Goal: Task Accomplishment & Management: Manage account settings

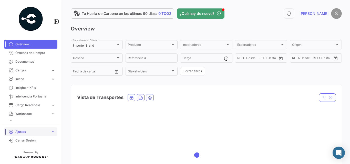
click at [25, 132] on span "Ajustes" at bounding box center [31, 132] width 33 height 5
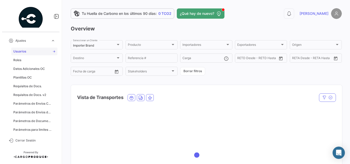
click at [29, 53] on link "Usuarios" at bounding box center [34, 52] width 46 height 8
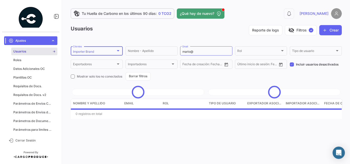
click at [117, 52] on div at bounding box center [118, 51] width 5 height 4
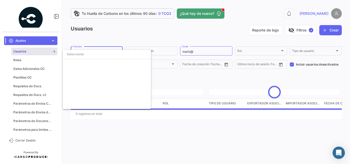
scroll to position [900, 0]
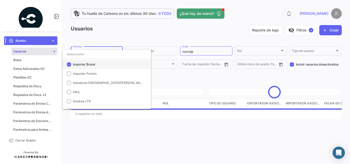
click at [89, 63] on span "Importer Brand" at bounding box center [84, 65] width 22 height 4
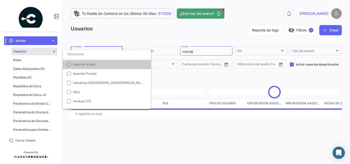
click at [202, 51] on div at bounding box center [175, 82] width 350 height 164
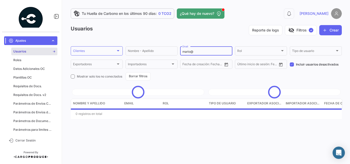
drag, startPoint x: 202, startPoint y: 51, endPoint x: 179, endPoint y: 48, distance: 23.5
click at [179, 48] on form "Clientes Clientes Nombre - Apellido [PERSON_NAME]@ Email Rol Rol Tipo de usuari…" at bounding box center [206, 63] width 271 height 35
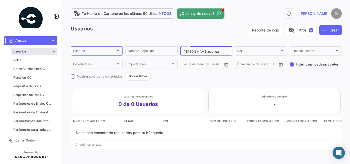
type input "[PERSON_NAME].cuenca"
click at [292, 65] on span at bounding box center [292, 65] width 4 height 4
click at [292, 67] on input "Incluir usuarios desactivados" at bounding box center [292, 67] width 0 height 0
checkbox input "false"
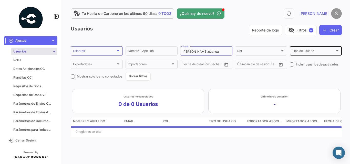
click at [314, 54] on span "Tipo de usuario" at bounding box center [313, 52] width 43 height 4
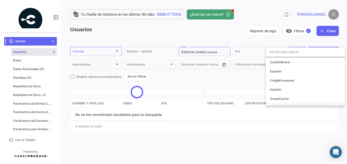
scroll to position [0, 0]
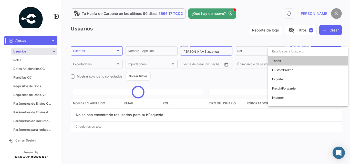
click at [241, 35] on div at bounding box center [175, 82] width 350 height 164
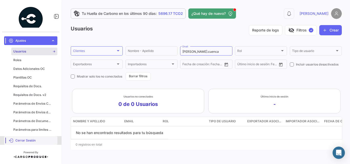
click at [25, 140] on span "Cerrar Sesión" at bounding box center [35, 141] width 40 height 5
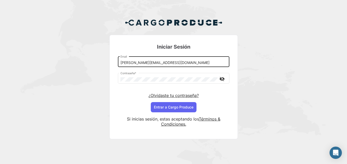
drag, startPoint x: 135, startPoint y: 62, endPoint x: 140, endPoint y: 59, distance: 5.8
click at [135, 62] on input "[PERSON_NAME][EMAIL_ADDRESS][DOMAIN_NAME]" at bounding box center [173, 63] width 106 height 4
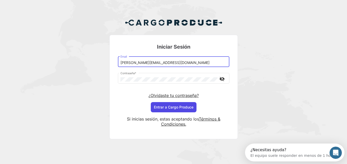
type input "[PERSON_NAME][EMAIL_ADDRESS][DOMAIN_NAME]"
click at [168, 107] on button "Entrar a Cargo Produce" at bounding box center [174, 107] width 46 height 10
